Goal: Transaction & Acquisition: Purchase product/service

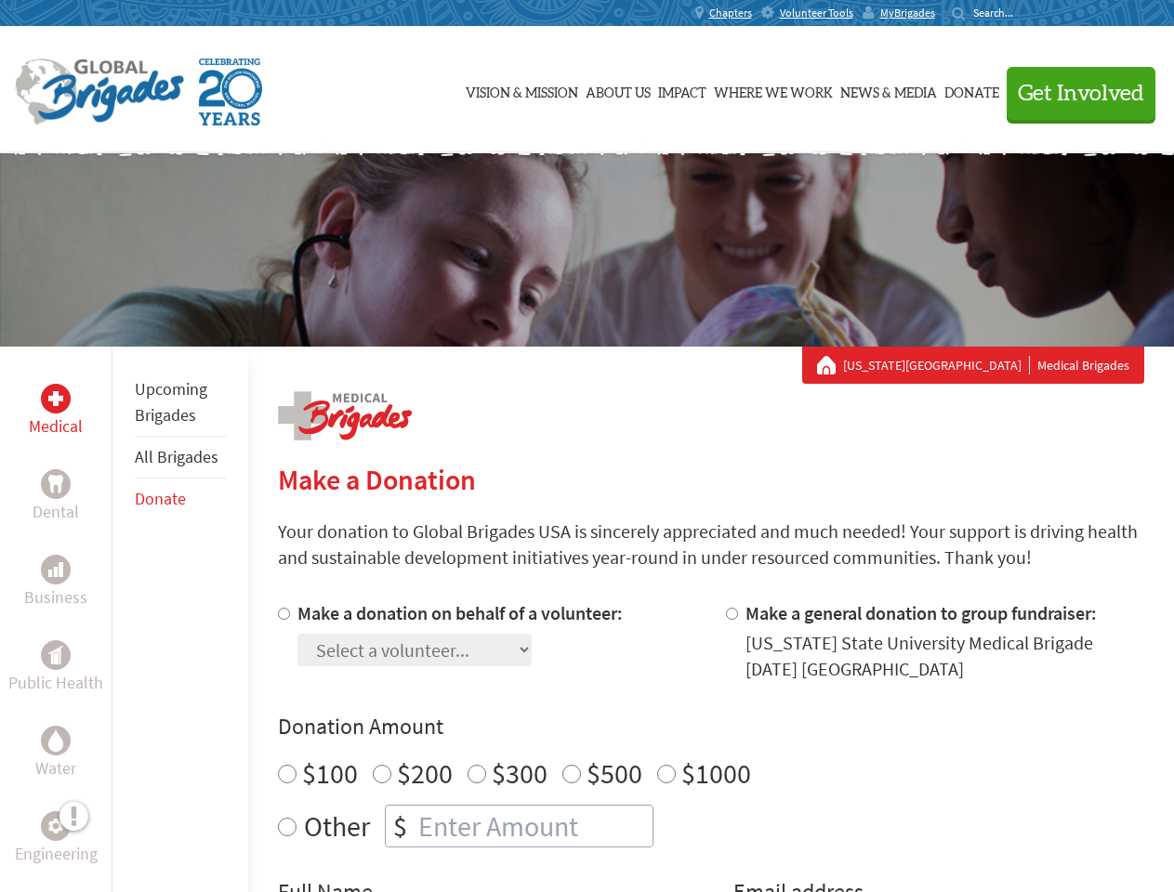
click at [1026, 13] on div "Search for:" at bounding box center [989, 13] width 74 height 15
click at [1073, 93] on span "Get Involved" at bounding box center [1081, 94] width 126 height 22
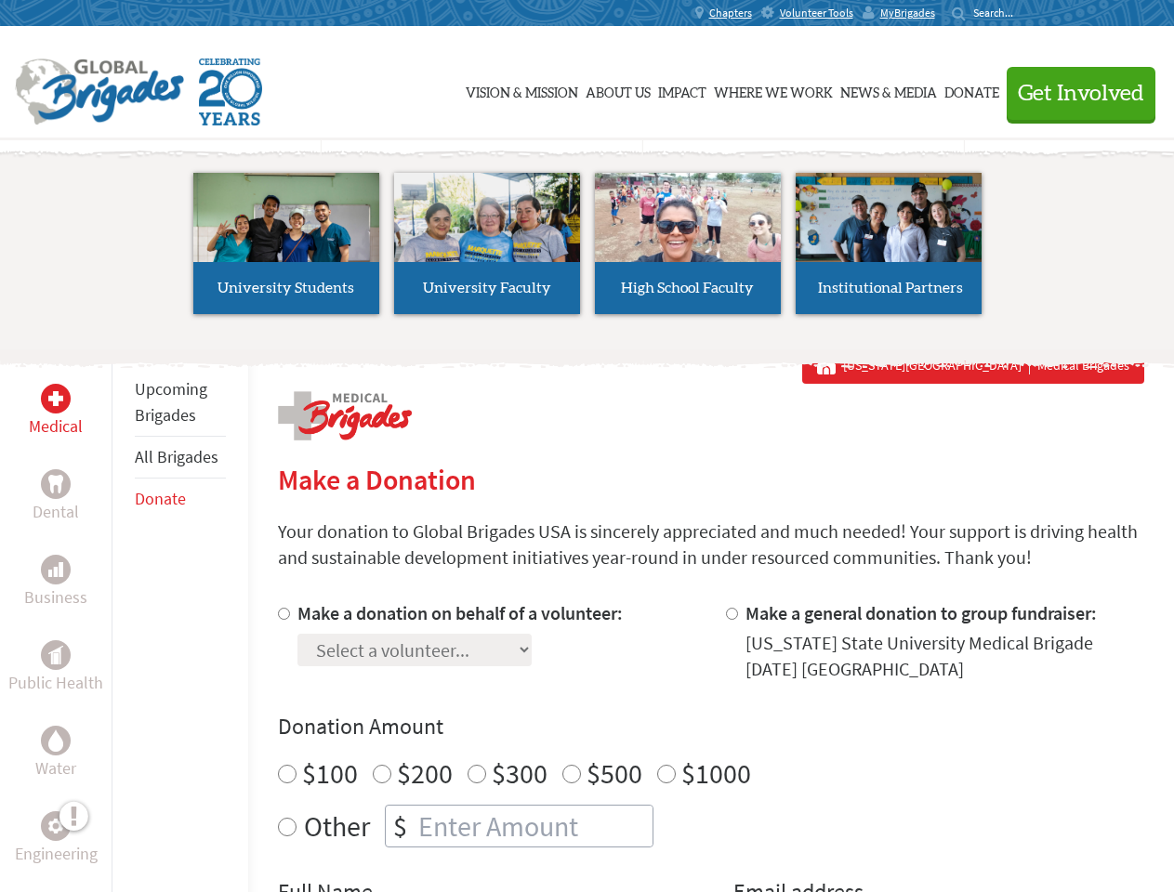
click at [587, 250] on li "High School Faculty" at bounding box center [687, 243] width 201 height 171
click at [123, 619] on div "Upcoming Brigades All Brigades Donate" at bounding box center [180, 793] width 137 height 892
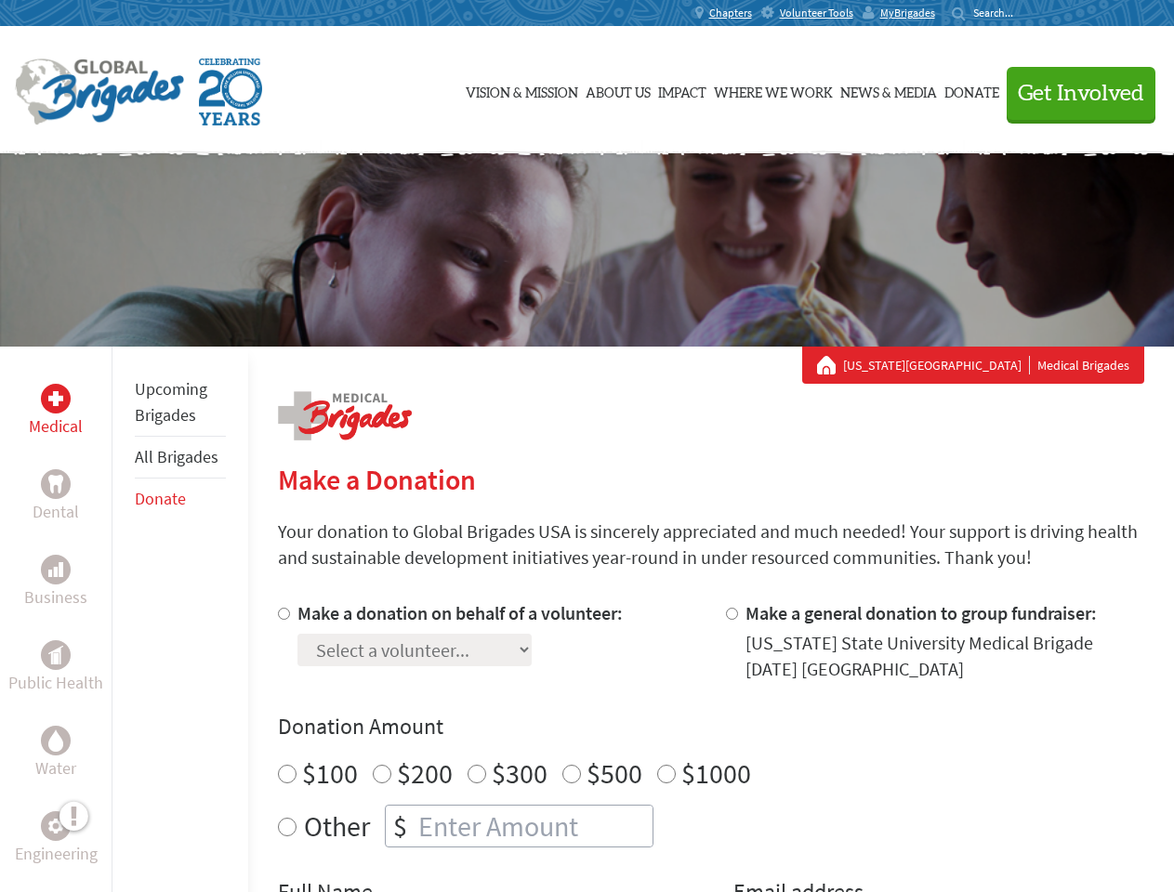
click at [710, 746] on div "Donation Amount $100 $200 $300 $500 $1000 Other $" at bounding box center [711, 780] width 866 height 136
click at [282, 614] on input "Make a donation on behalf of a volunteer:" at bounding box center [284, 614] width 12 height 12
radio input "true"
click at [731, 614] on input "Make a general donation to group fundraiser:" at bounding box center [732, 614] width 12 height 12
radio input "true"
